Goal: Obtain resource: Download file/media

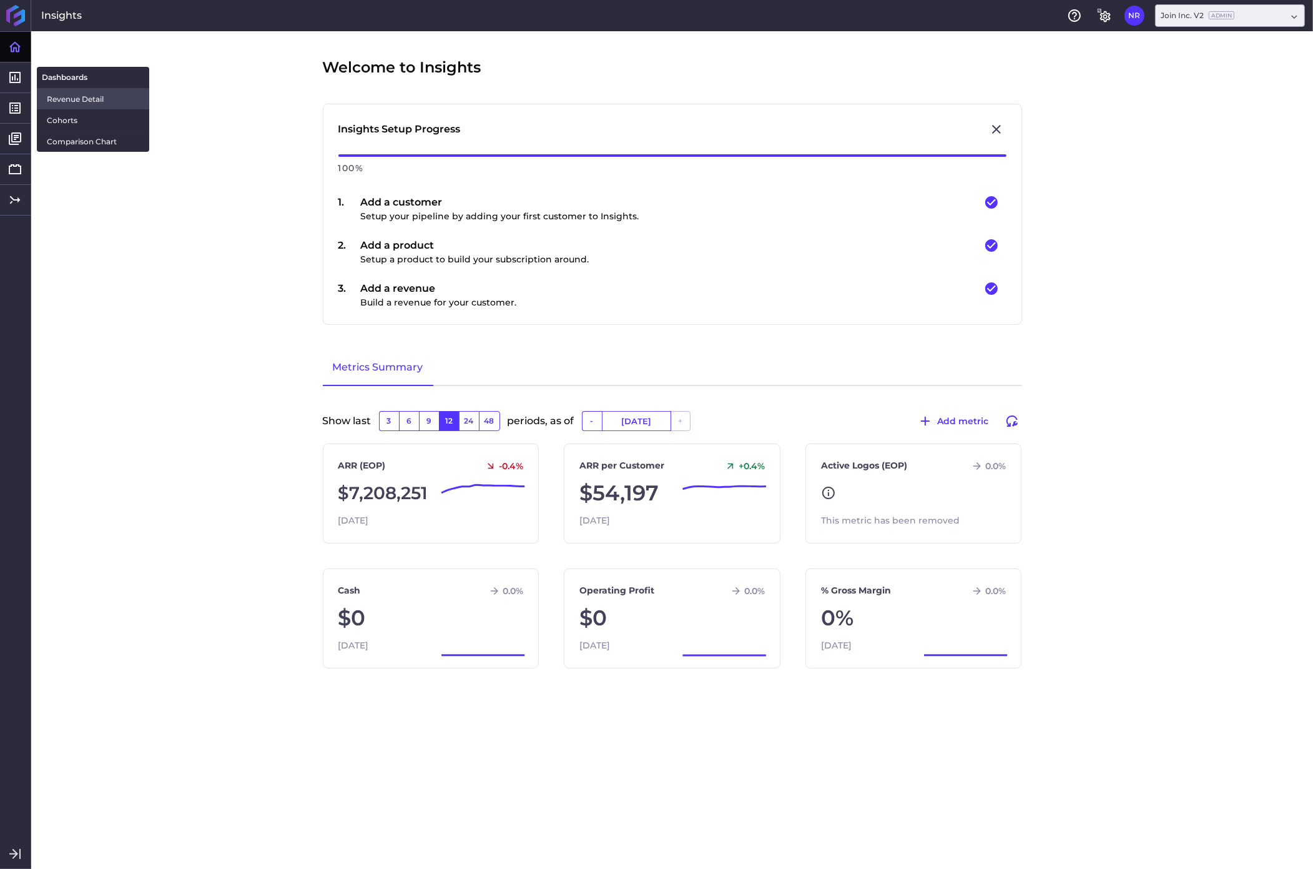
click at [74, 99] on span "Revenue Detail" at bounding box center [93, 98] width 92 height 13
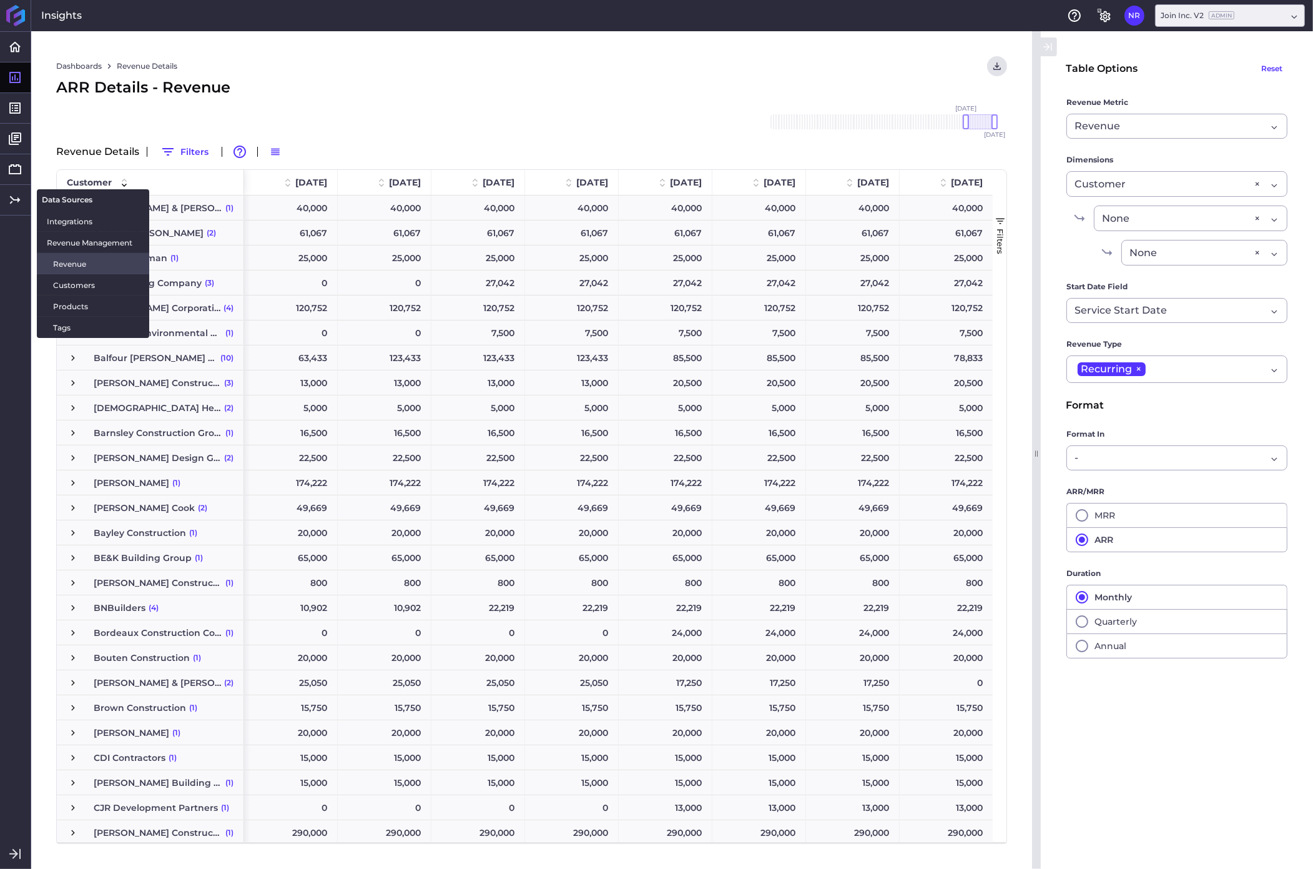
click at [67, 264] on span "Revenue" at bounding box center [96, 263] width 86 height 13
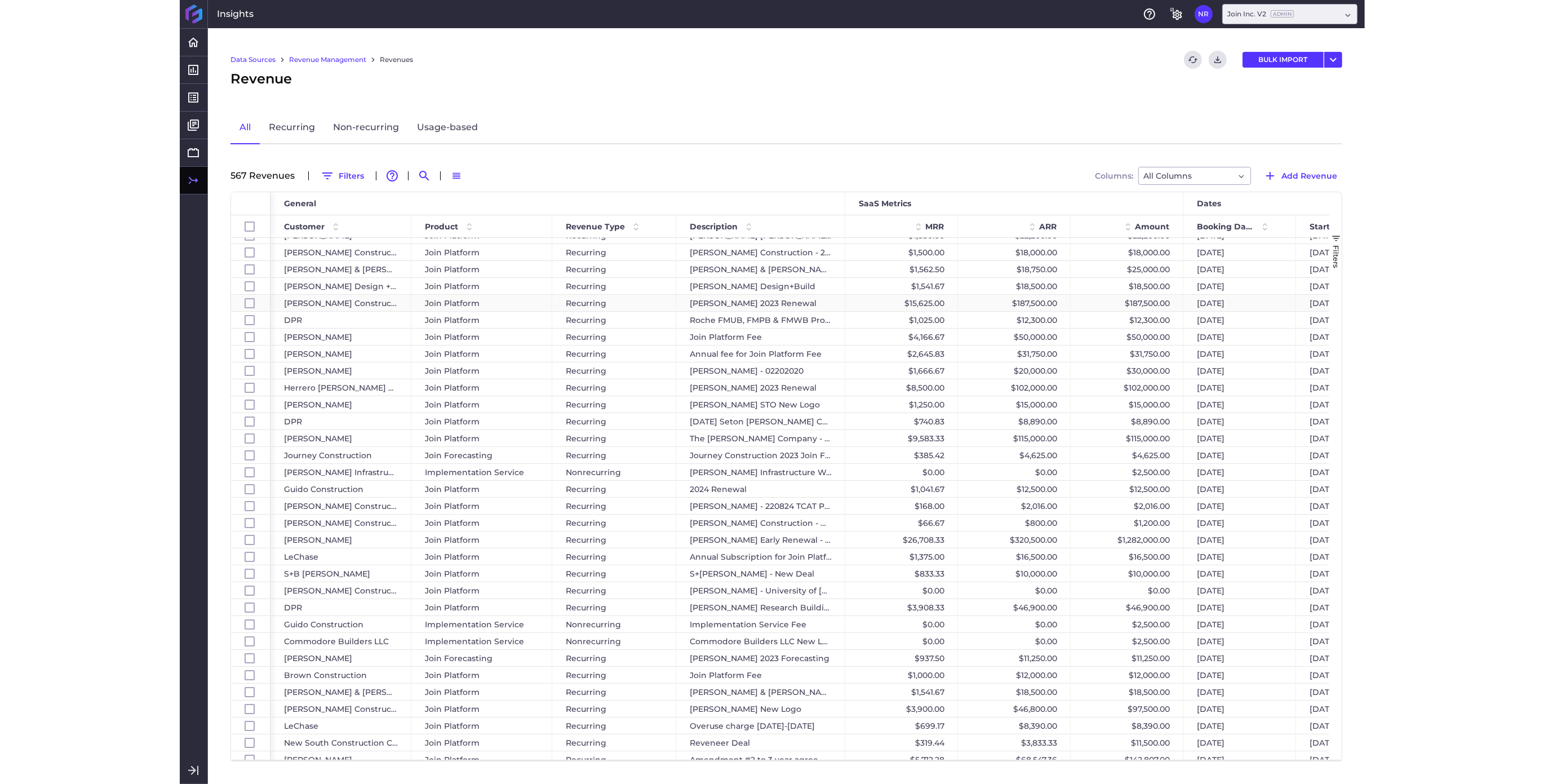
scroll to position [1718, 0]
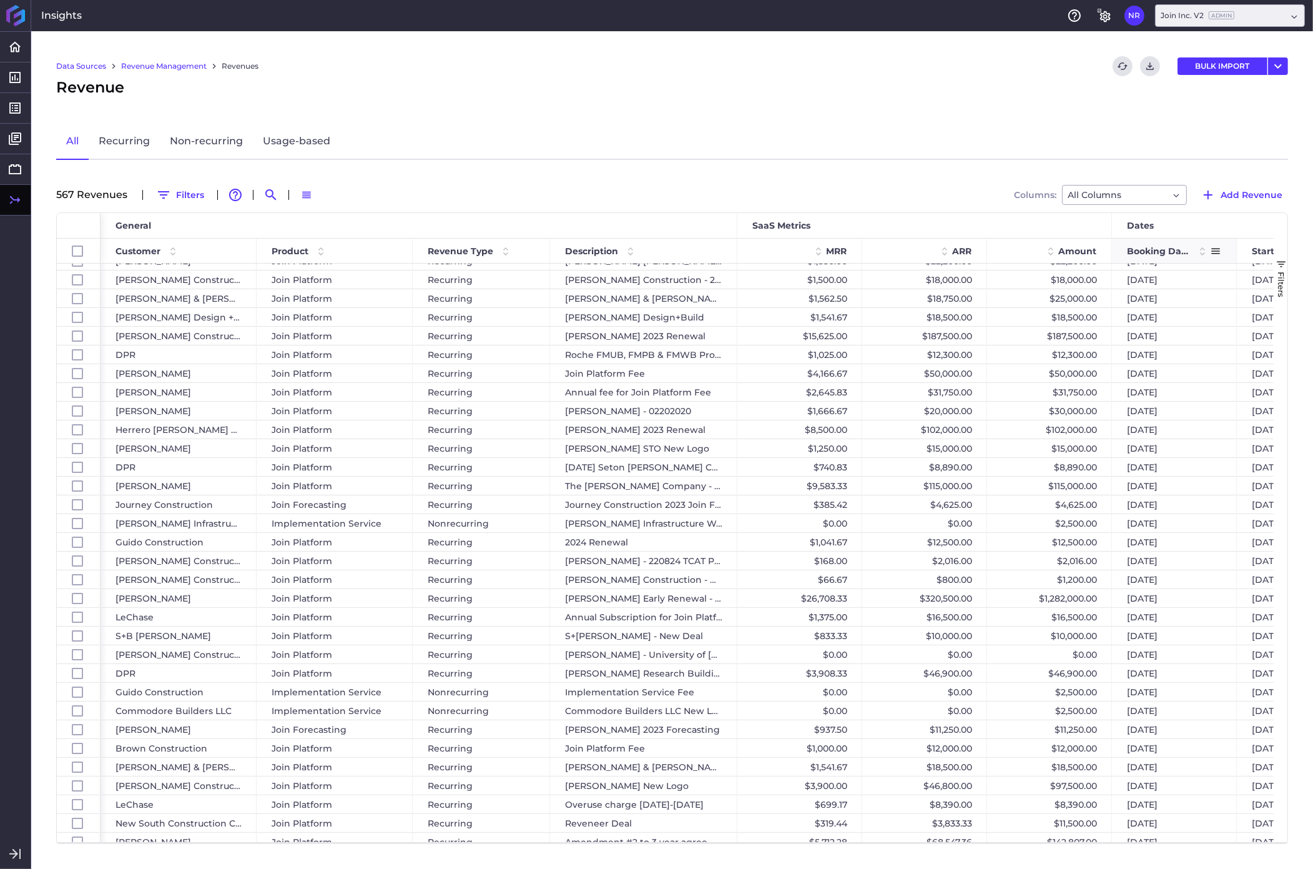
click at [1202, 255] on span at bounding box center [1202, 251] width 15 height 15
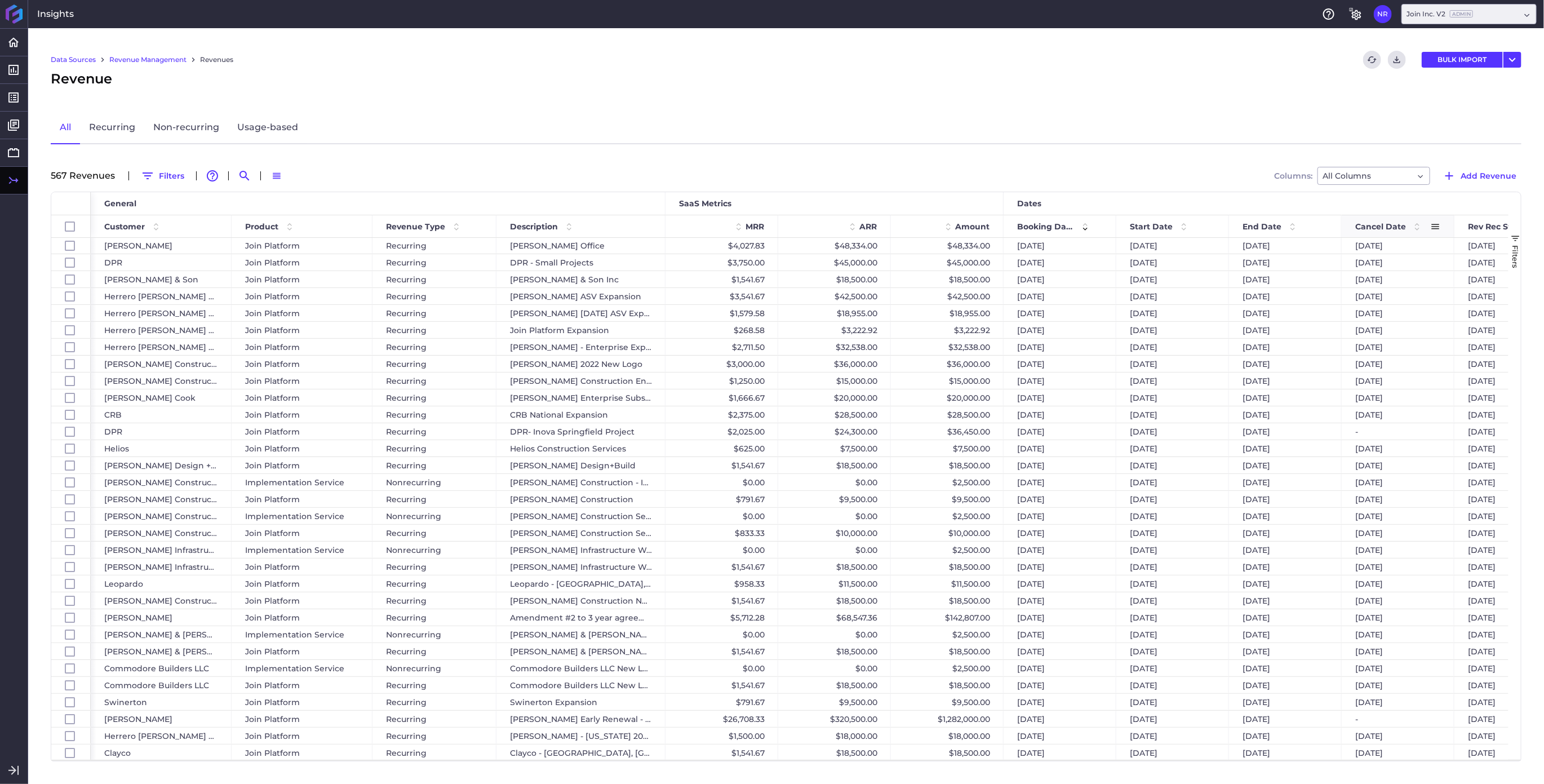
click at [1185, 224] on span at bounding box center [1417, 226] width 14 height 14
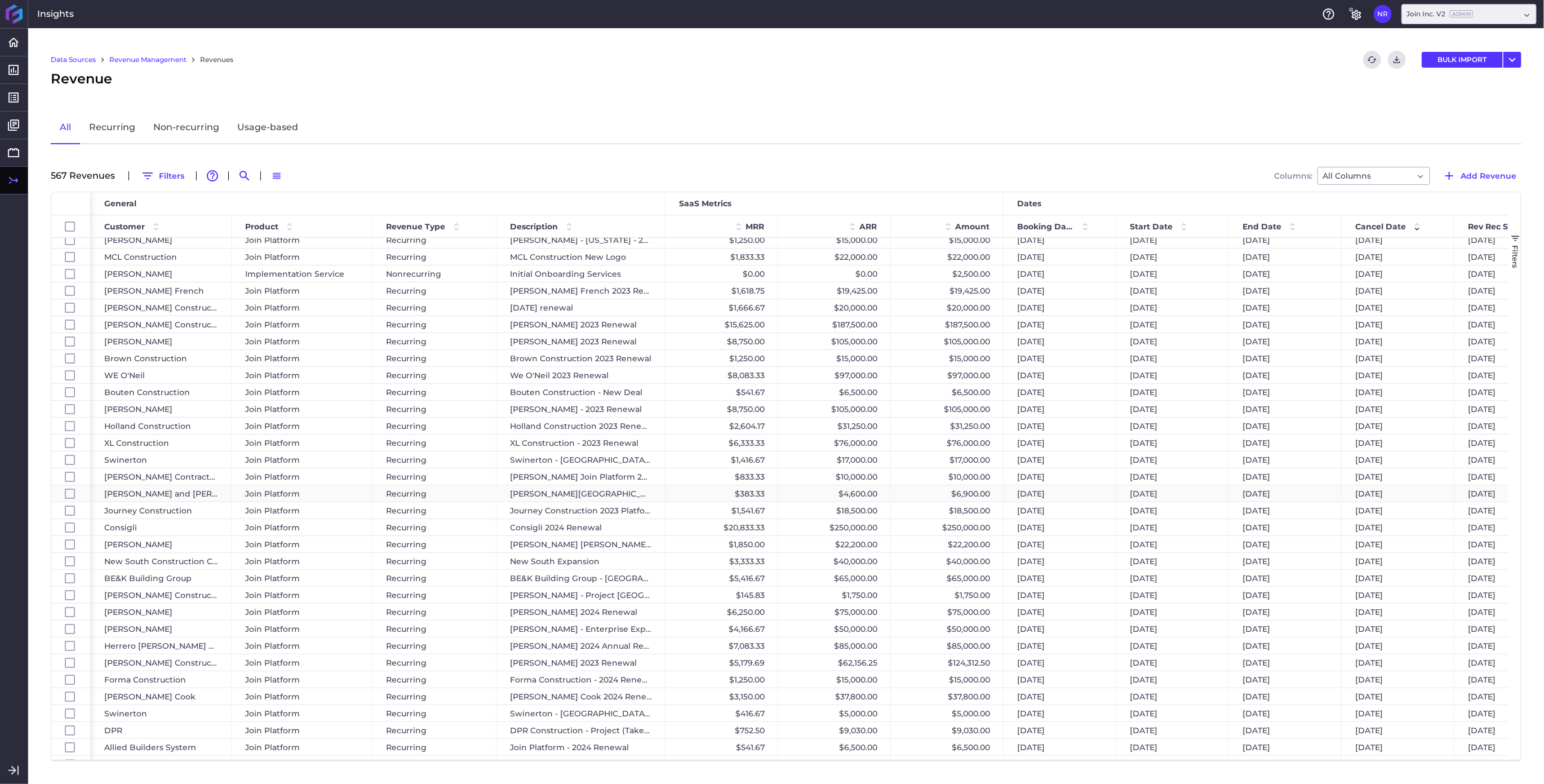
scroll to position [0, 0]
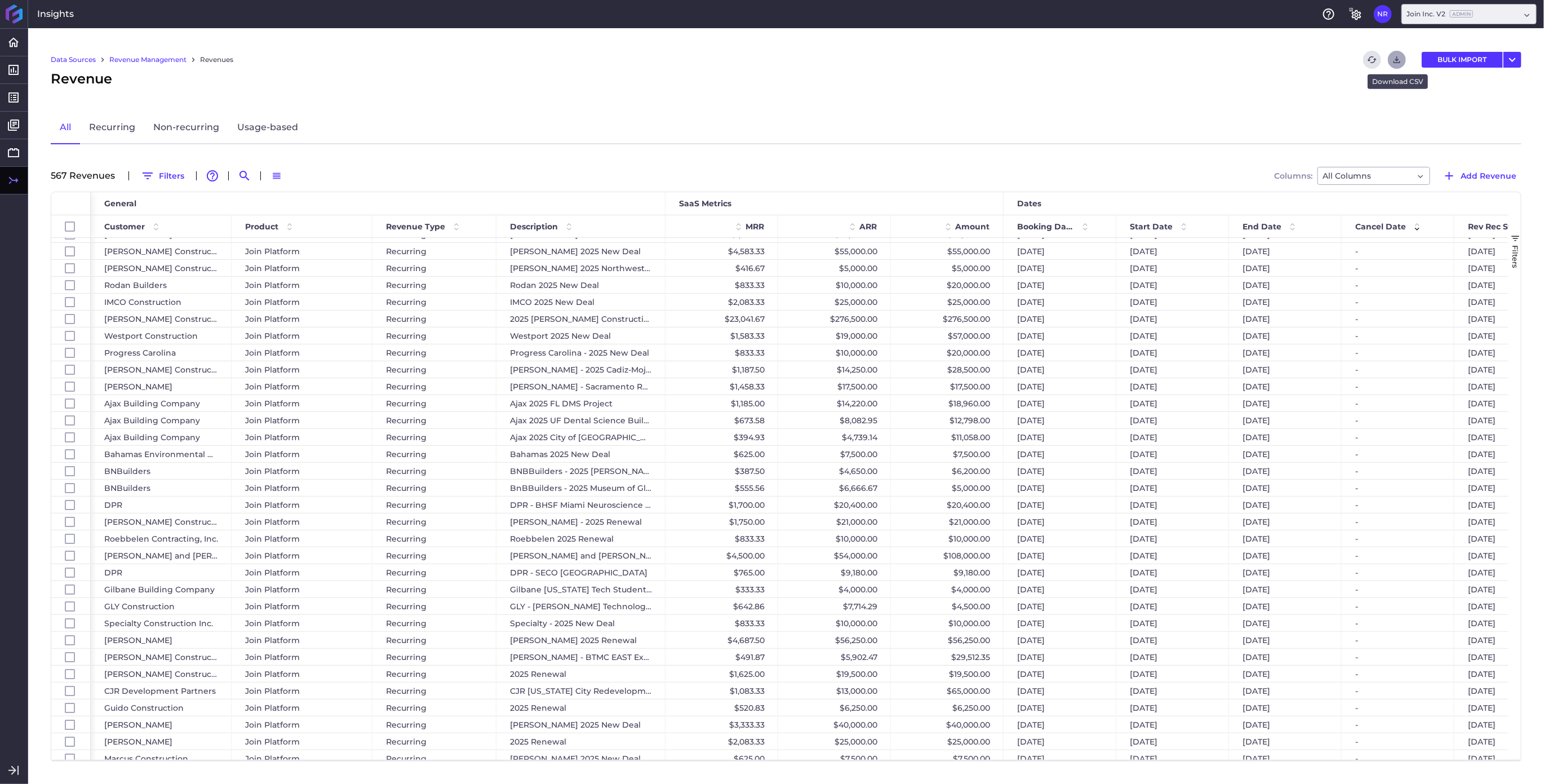
click at [1185, 60] on icon "Download" at bounding box center [1397, 60] width 10 height 10
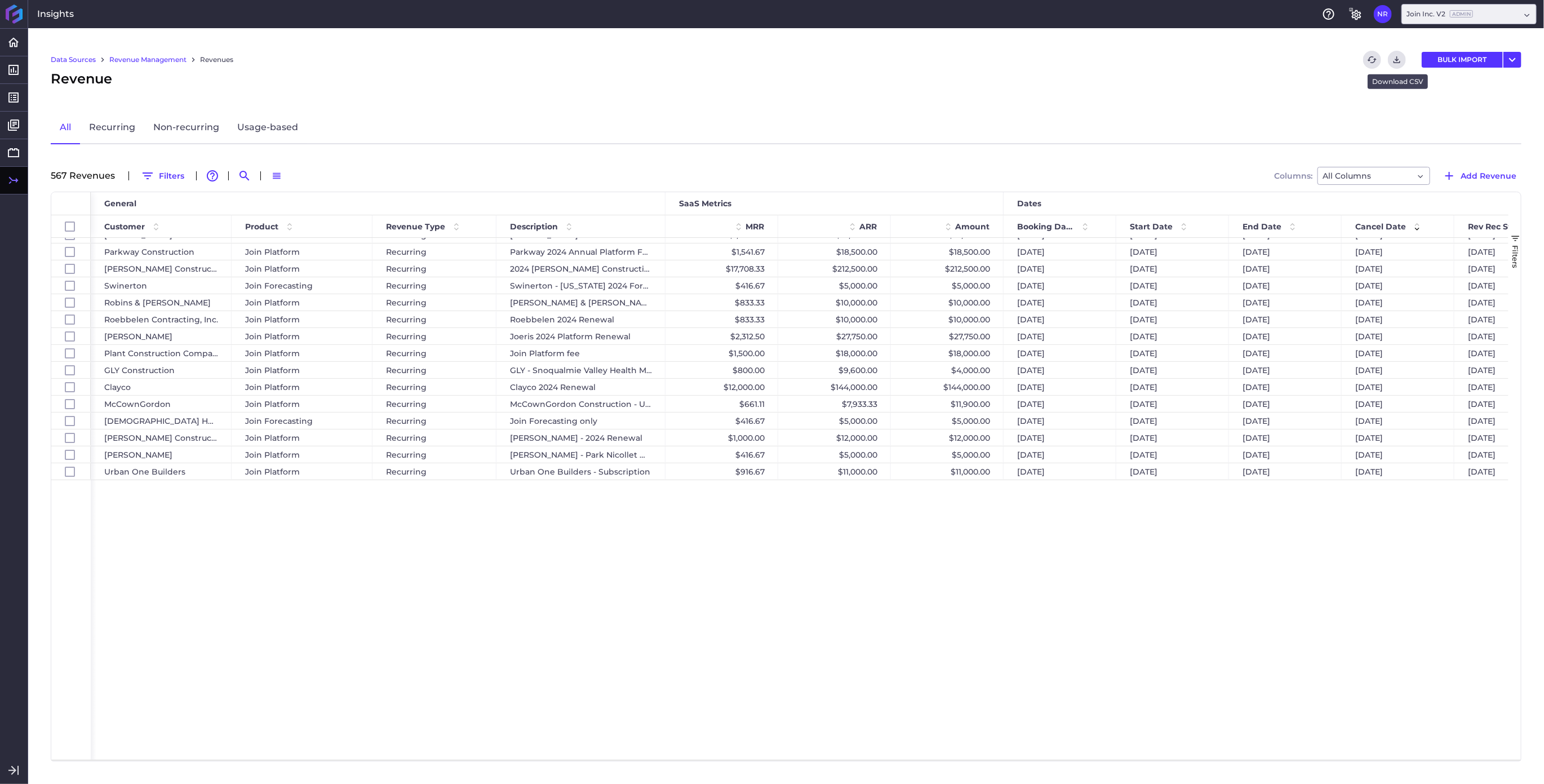
scroll to position [9125, 0]
